Goal: Task Accomplishment & Management: Use online tool/utility

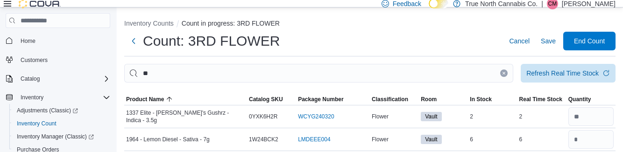
type input "**"
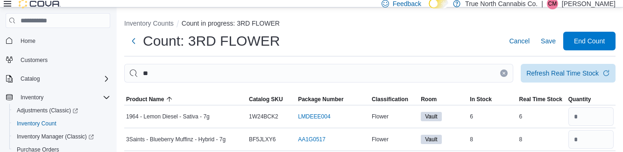
click at [448, 30] on ol "Inventory Counts Count in progress: 3RD FLOWER" at bounding box center [369, 24] width 491 height 11
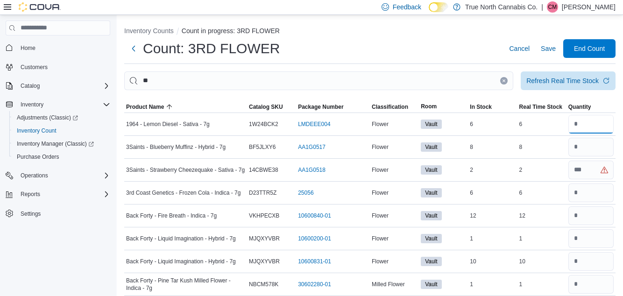
click at [590, 128] on input "number" at bounding box center [590, 124] width 45 height 19
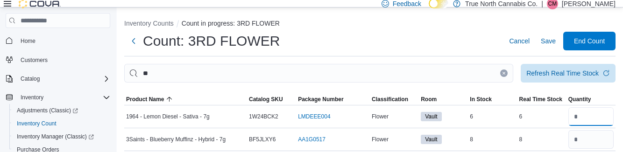
type input "*"
click at [598, 143] on input "number" at bounding box center [590, 139] width 45 height 19
type input "*"
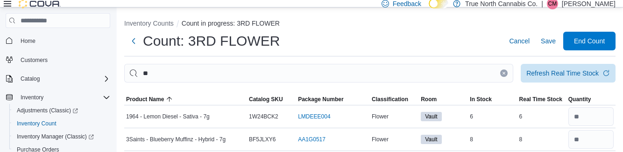
type input "*"
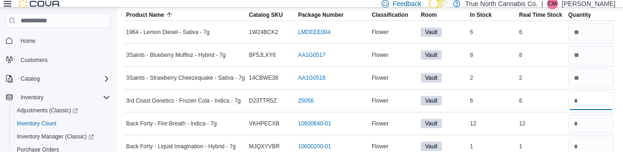
scroll to position [89, 0]
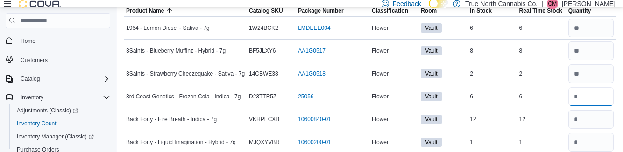
type input "*"
click at [602, 128] on input "number" at bounding box center [590, 119] width 45 height 19
type input "**"
click at [601, 152] on input "number" at bounding box center [590, 142] width 45 height 19
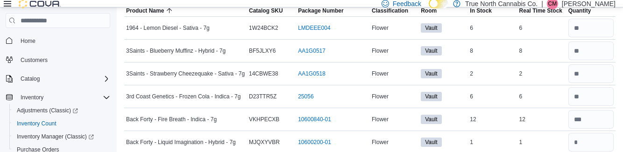
type input "*"
click at [598, 147] on input "number" at bounding box center [590, 142] width 45 height 19
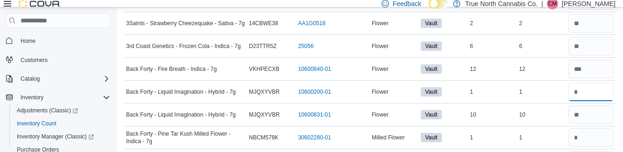
scroll to position [140, 0]
type input "*"
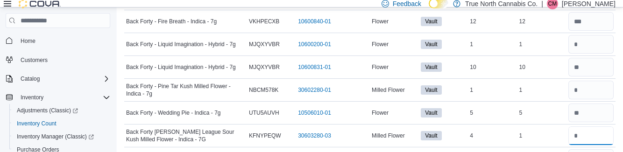
scroll to position [186, 0]
type input "*"
type input "**"
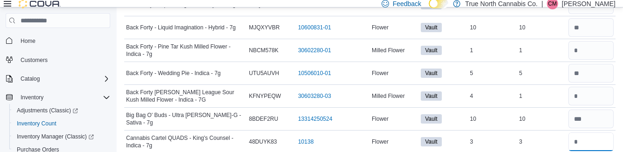
scroll to position [225, 0]
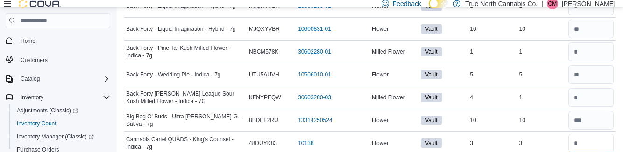
type input "*"
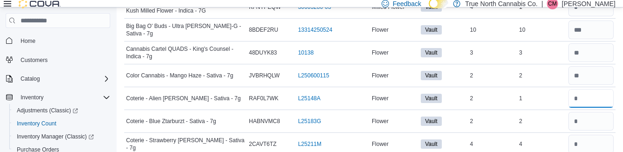
type input "*"
click at [600, 128] on input "number" at bounding box center [590, 121] width 45 height 19
type input "*"
click at [600, 146] on input "number" at bounding box center [590, 144] width 45 height 19
type input "*"
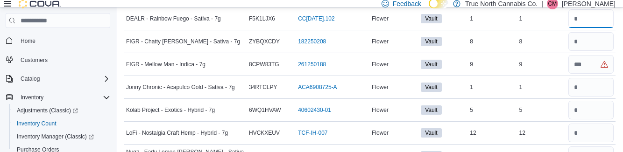
scroll to position [469, 0]
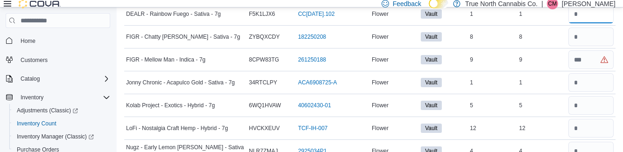
type input "*"
click at [597, 107] on input "number" at bounding box center [590, 105] width 45 height 19
click at [600, 84] on input "number" at bounding box center [590, 82] width 45 height 19
click at [604, 83] on input "number" at bounding box center [590, 82] width 45 height 19
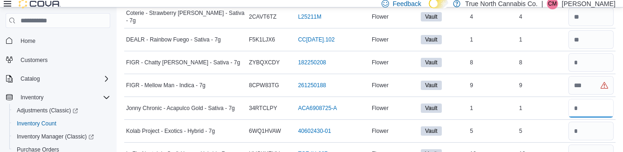
scroll to position [447, 0]
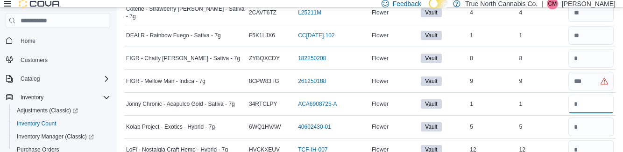
type input "*"
click at [597, 59] on input "number" at bounding box center [590, 58] width 45 height 19
type input "*"
click at [595, 83] on input "number" at bounding box center [590, 81] width 45 height 19
type input "*"
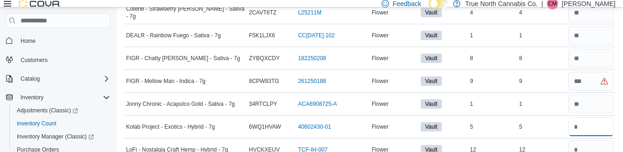
click at [601, 126] on input "number" at bounding box center [590, 127] width 45 height 19
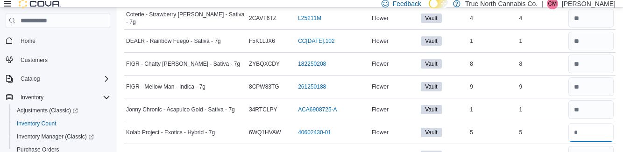
type input "*"
type input "**"
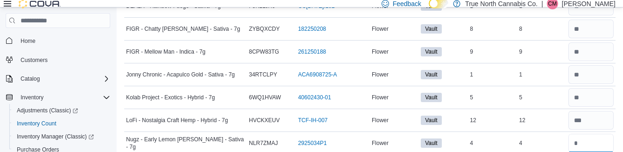
scroll to position [476, 0]
type input "*"
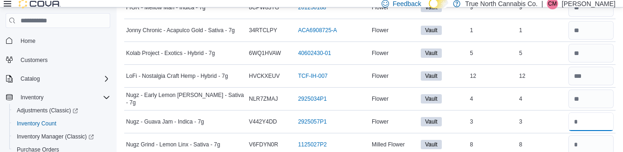
scroll to position [522, 0]
type input "*"
click at [596, 145] on input "number" at bounding box center [590, 144] width 45 height 19
type input "*"
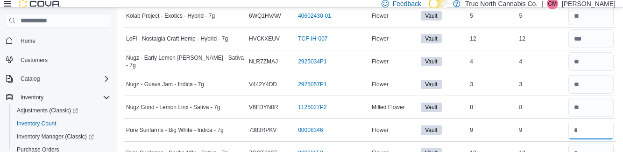
scroll to position [557, 0]
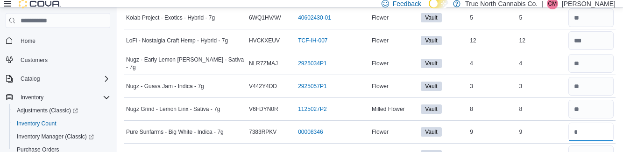
type input "*"
click at [600, 152] on input "number" at bounding box center [590, 155] width 45 height 19
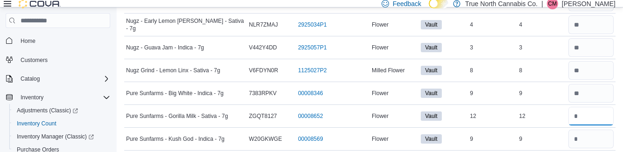
scroll to position [595, 0]
type input "**"
click at [599, 139] on input "number" at bounding box center [590, 139] width 45 height 19
type input "*"
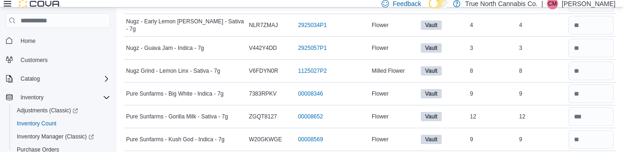
type input "*"
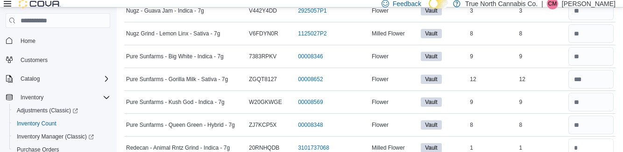
scroll to position [631, 0]
type input "*"
click at [594, 149] on input "number" at bounding box center [590, 149] width 45 height 19
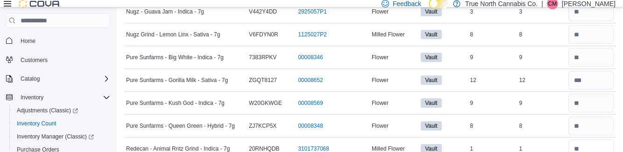
click at [592, 149] on input "number" at bounding box center [590, 149] width 45 height 19
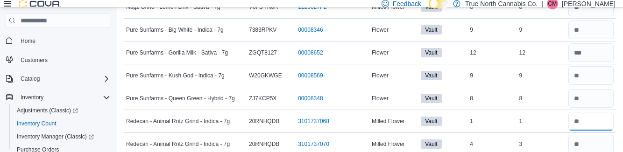
scroll to position [658, 0]
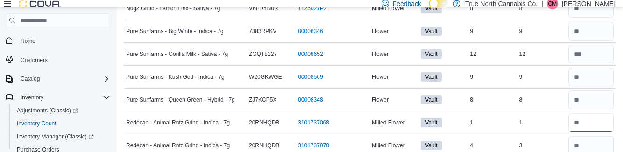
type input "*"
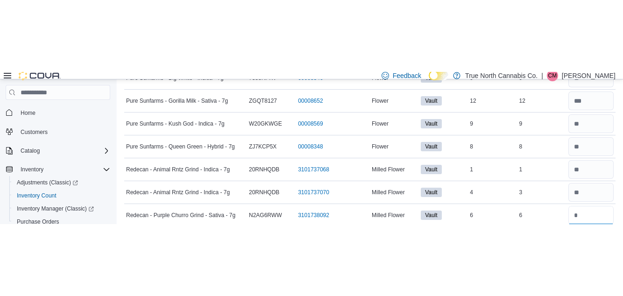
scroll to position [689, 0]
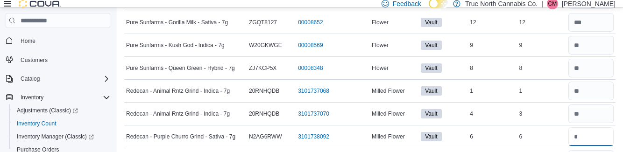
type input "*"
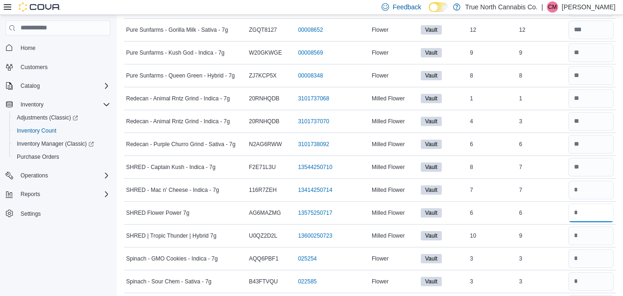
click at [569, 152] on input "number" at bounding box center [590, 213] width 45 height 19
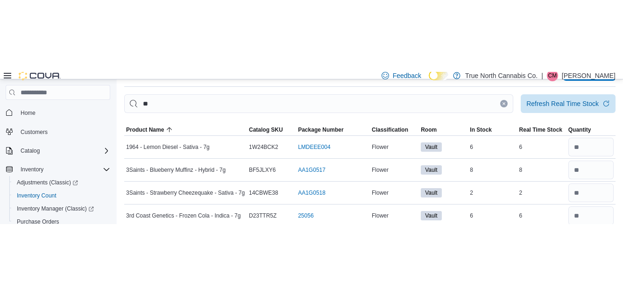
scroll to position [0, 0]
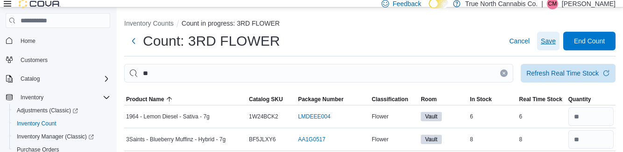
click at [544, 50] on span "Save" at bounding box center [548, 41] width 15 height 19
